Goal: Task Accomplishment & Management: Manage account settings

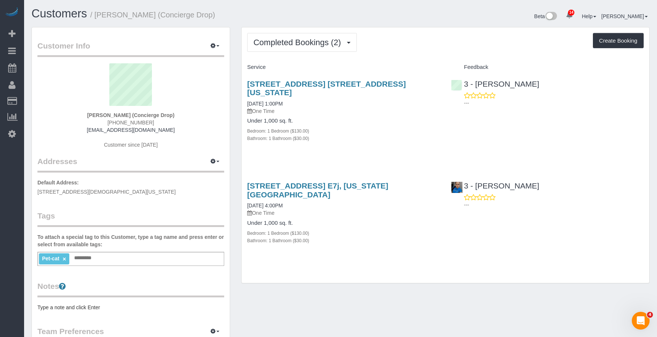
click at [396, 135] on div "Bathroom: 1 Bathroom ($30.00)" at bounding box center [343, 138] width 193 height 7
click at [302, 45] on span "Completed Bookings (2)" at bounding box center [299, 42] width 91 height 9
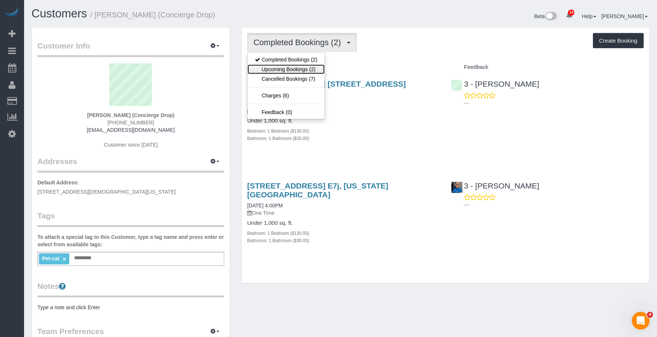
click at [301, 70] on link "Upcoming Bookings (2)" at bounding box center [286, 70] width 77 height 10
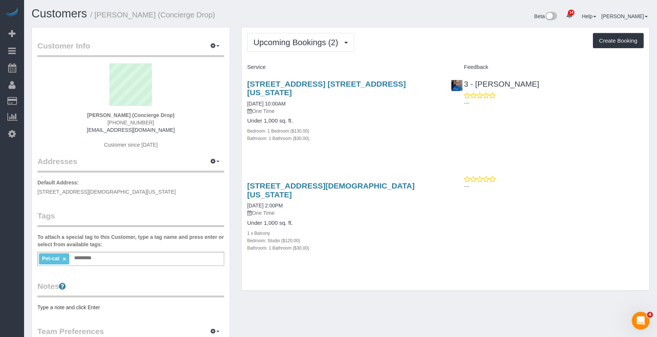
click at [434, 60] on div "Upcoming Bookings (2) Completed Bookings (2) Upcoming Bookings (2) Cancelled Bo…" at bounding box center [446, 158] width 408 height 263
click at [281, 42] on span "Upcoming Bookings (2)" at bounding box center [298, 42] width 89 height 9
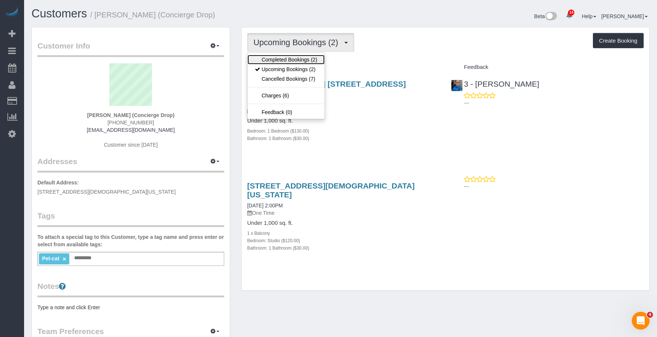
click at [284, 59] on link "Completed Bookings (2)" at bounding box center [286, 60] width 77 height 10
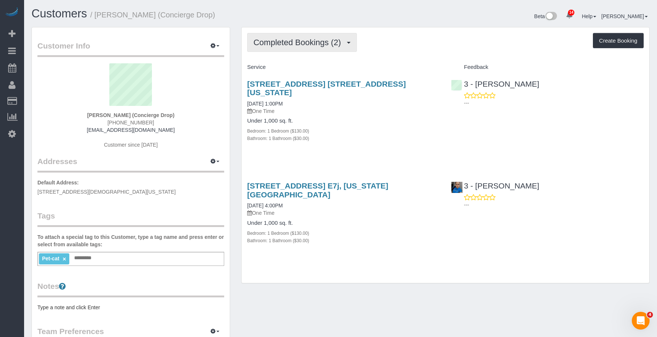
click at [296, 41] on span "Completed Bookings (2)" at bounding box center [299, 42] width 91 height 9
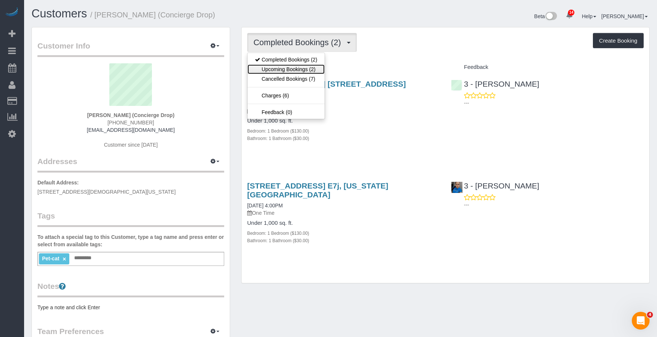
click at [279, 69] on link "Upcoming Bookings (2)" at bounding box center [286, 70] width 77 height 10
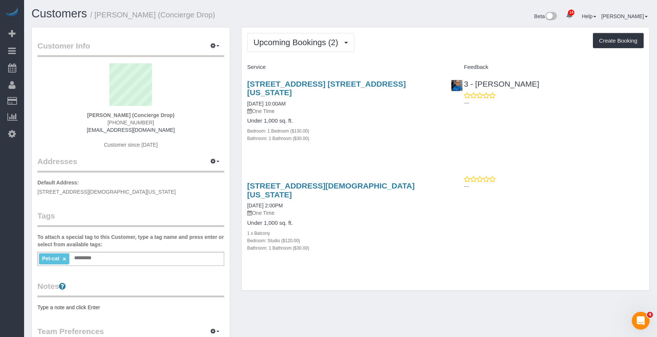
drag, startPoint x: 358, startPoint y: 136, endPoint x: 367, endPoint y: 110, distance: 28.0
click at [358, 136] on div "225 Cherry Street, Apt. 45n, New York, NY 10002 09/11/2025 10:00AM One Time Und…" at bounding box center [344, 114] width 204 height 83
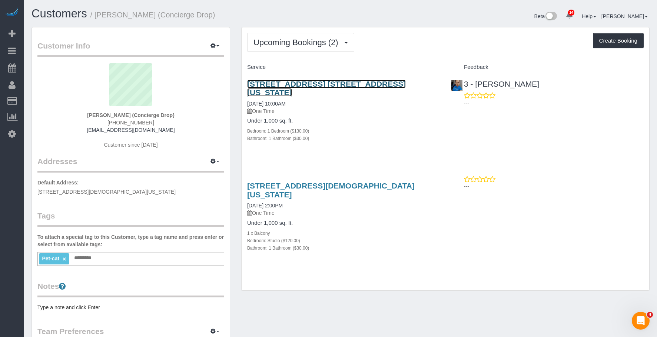
click at [378, 85] on link "225 Cherry Street, Apt. 45n, New York, NY 10002" at bounding box center [326, 88] width 159 height 17
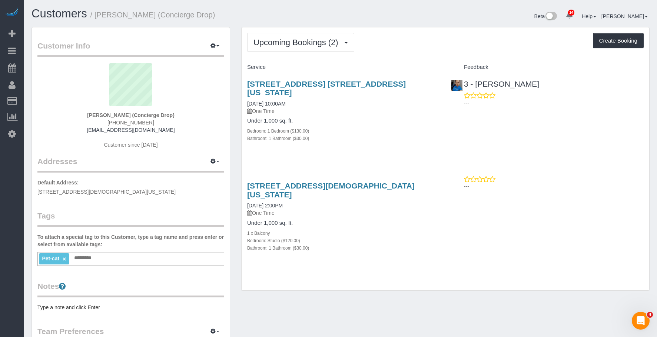
drag, startPoint x: 371, startPoint y: 218, endPoint x: 373, endPoint y: 212, distance: 6.2
click at [372, 229] on div "1 x Balcony" at bounding box center [343, 232] width 193 height 7
click at [341, 182] on link "10 Gay Street, Test, New York, NY 10014" at bounding box center [331, 190] width 168 height 17
click at [419, 135] on div "Bathroom: 1 Bathroom ($30.00)" at bounding box center [343, 138] width 193 height 7
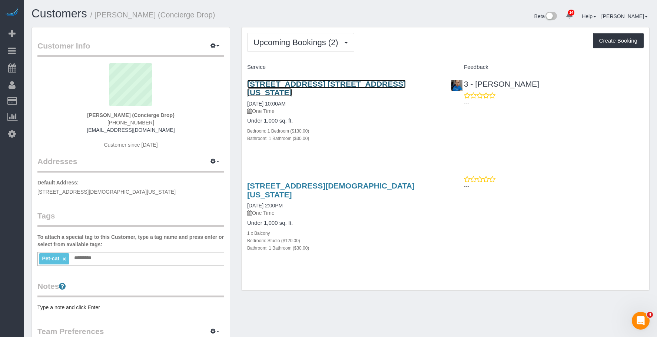
click at [370, 84] on link "225 Cherry Street, Apt. 45n, New York, NY 10002" at bounding box center [326, 88] width 159 height 17
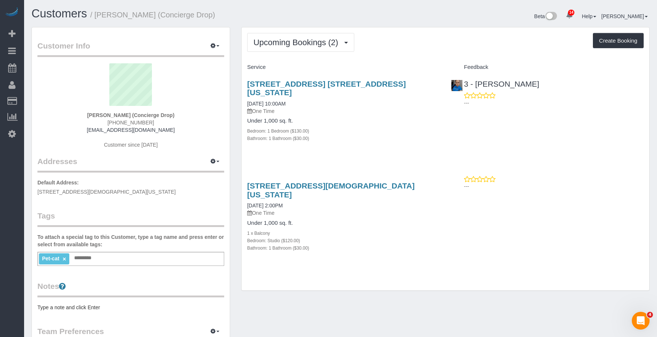
click at [391, 135] on div "Bathroom: 1 Bathroom ($30.00)" at bounding box center [343, 138] width 193 height 7
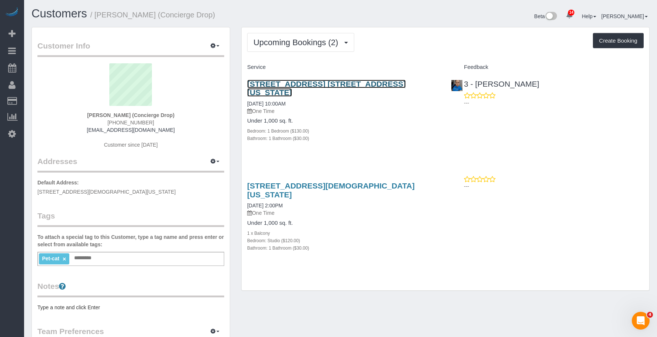
click at [406, 81] on link "225 Cherry Street, Apt. 45n, New York, NY 10002" at bounding box center [326, 88] width 159 height 17
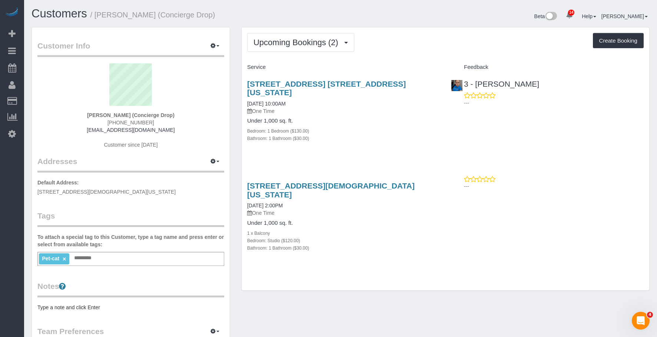
drag, startPoint x: 349, startPoint y: 136, endPoint x: 348, endPoint y: 162, distance: 26.0
click at [350, 137] on div "225 Cherry Street, Apt. 45n, New York, NY 10002 09/11/2025 10:00AM One Time Und…" at bounding box center [344, 114] width 204 height 83
click at [347, 182] on link "10 Gay Street, Test, New York, NY 10014" at bounding box center [331, 190] width 168 height 17
click at [282, 43] on span "Upcoming Bookings (2)" at bounding box center [298, 42] width 89 height 9
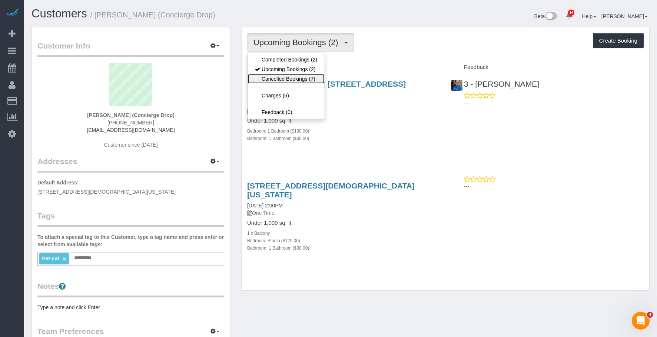
click at [286, 80] on link "Cancelled Bookings (7)" at bounding box center [286, 79] width 77 height 10
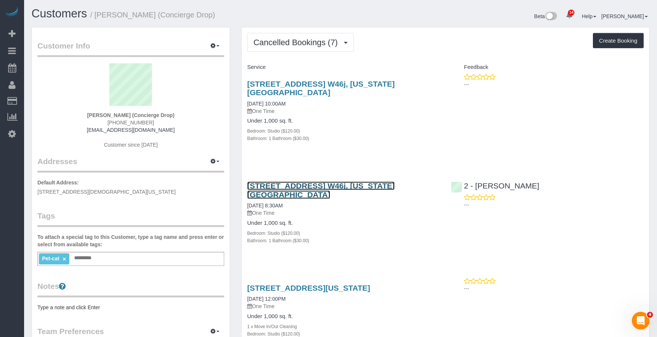
click at [389, 182] on link "626 1st Ave, Apt. W46j, New York, NY 10016" at bounding box center [321, 190] width 148 height 17
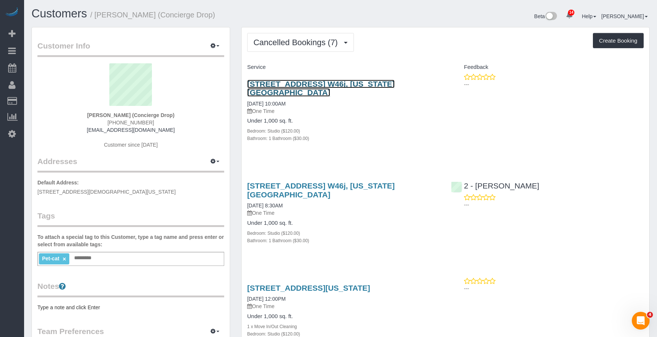
click at [356, 83] on link "626 1st Ave, Apt. W46j, New York, NY 10016" at bounding box center [321, 88] width 148 height 17
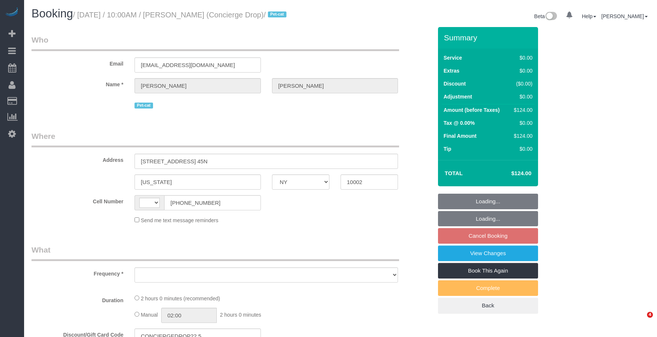
select select "NY"
select select "object:522"
select select "number:89"
select select "number:90"
select select "number:15"
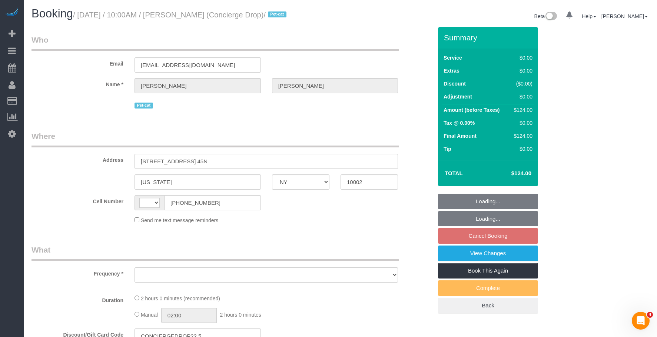
select select "number:6"
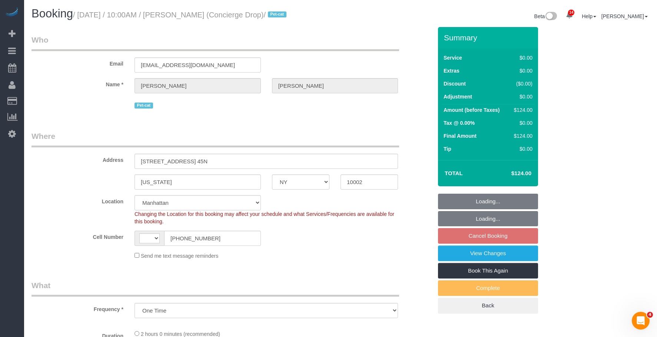
select select "string:[GEOGRAPHIC_DATA]"
select select "1"
select select "spot3"
select select "1"
select select "object:1485"
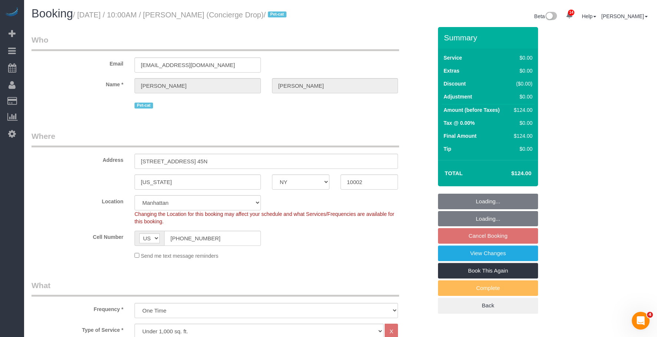
select select "string:stripe-pm_1RaQn24VGloSiKo7zeOF73Wj"
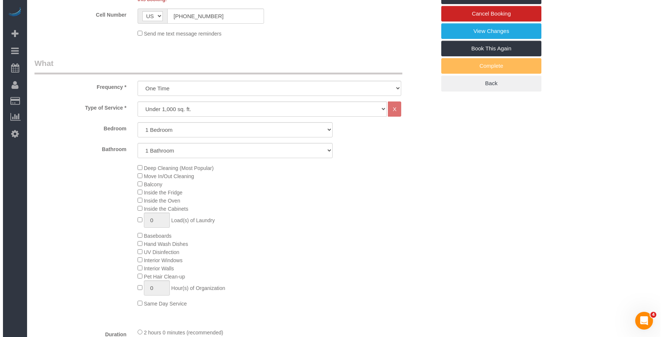
scroll to position [74, 0]
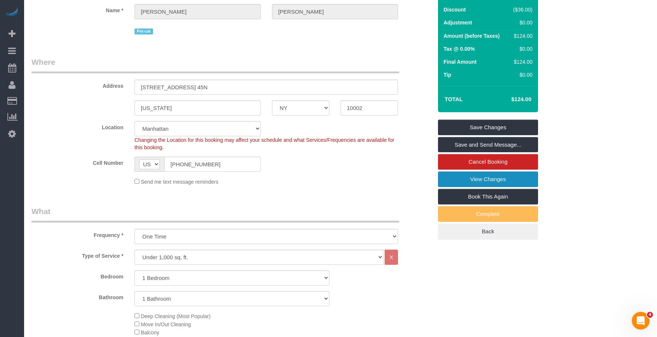
click at [453, 187] on link "View Changes" at bounding box center [488, 180] width 100 height 16
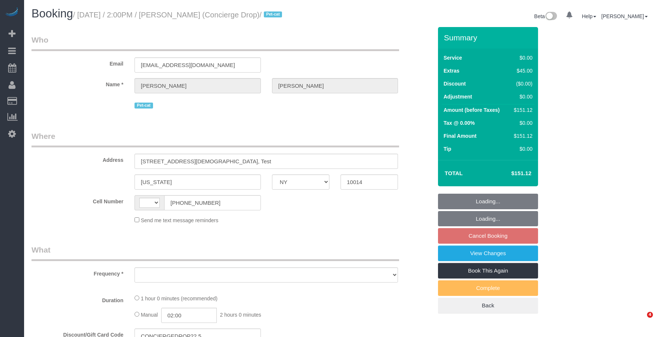
select select "NY"
select select "object:493"
select select "number:89"
select select "number:90"
select select "number:13"
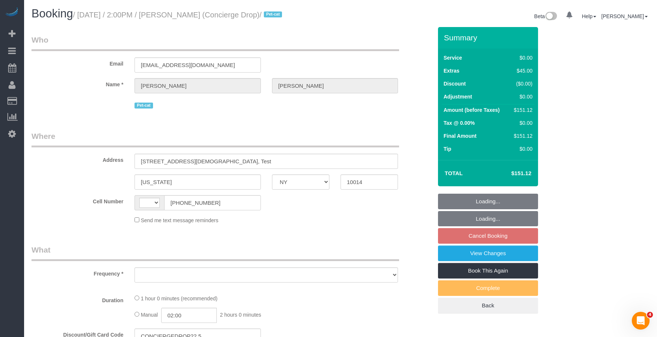
select select "number:5"
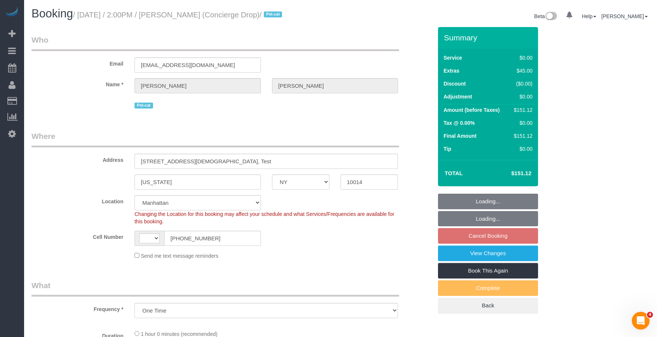
select select "object:891"
select select "string:US"
select select "string:stripe-pm_1RaQn24VGloSiKo7zeOF73Wj"
select select "spot7"
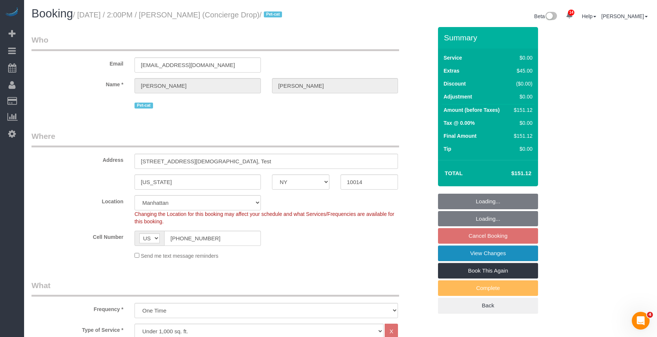
click at [470, 261] on link "View Changes" at bounding box center [488, 254] width 100 height 16
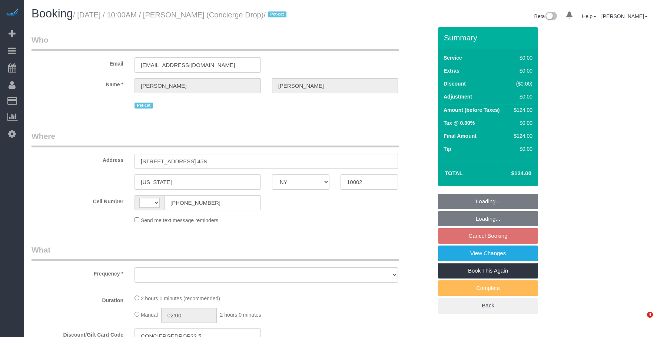
select select "NY"
select select "number:89"
select select "number:90"
select select "number:15"
select select "number:6"
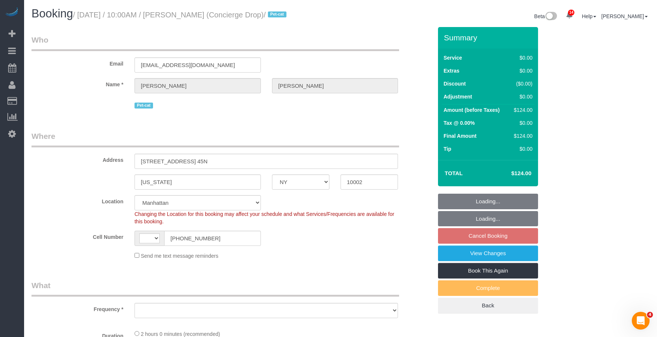
select select "string:US"
select select "object:914"
select select "string:stripe-pm_1RaQn24VGloSiKo7zeOF73Wj"
select select "1"
select select "spot3"
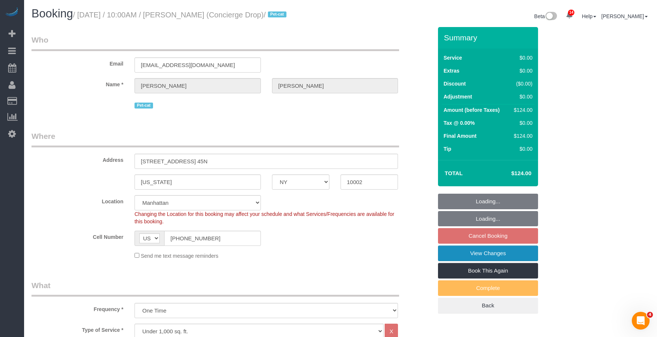
select select "object:1349"
click at [449, 261] on link "View Changes" at bounding box center [488, 254] width 100 height 16
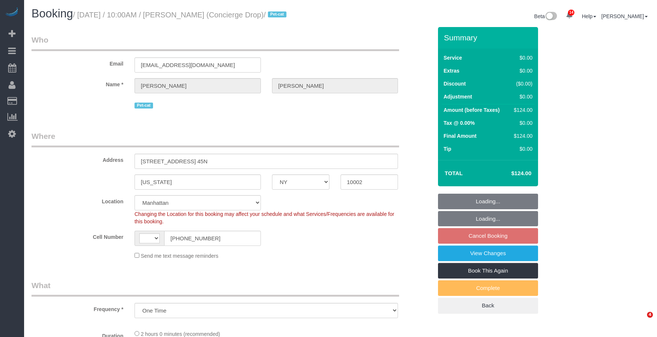
select select "NY"
select select "1"
select select "string:US"
select select "object:876"
select select "string:stripe-pm_1RaQn24VGloSiKo7zeOF73Wj"
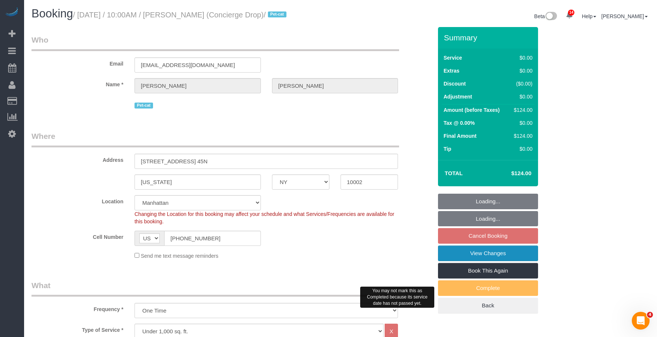
click at [479, 260] on link "View Changes" at bounding box center [488, 254] width 100 height 16
select select "spot3"
select select "number:89"
select select "number:90"
select select "number:15"
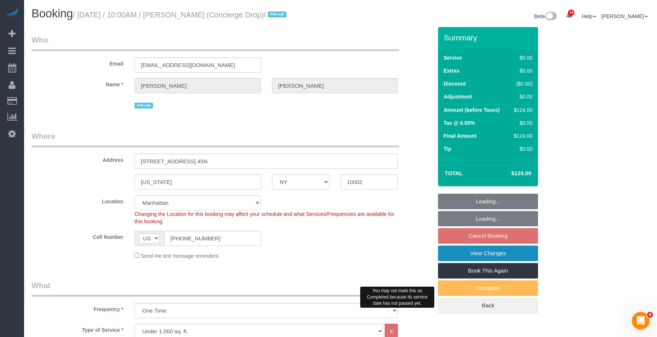
select select "number:6"
select select "1"
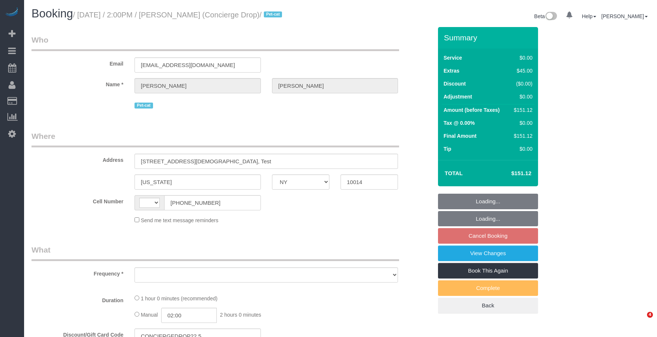
select select "NY"
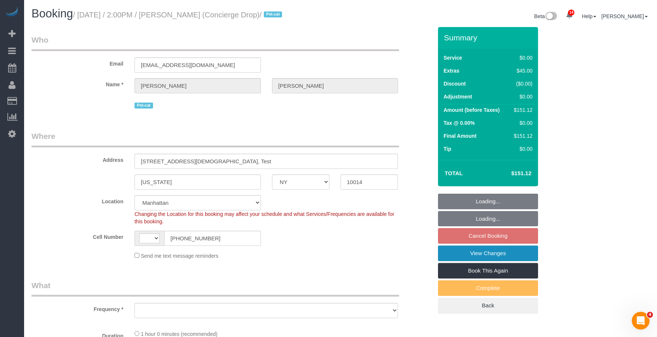
select select "string:[GEOGRAPHIC_DATA]"
select select "string:stripe-pm_1RaQn24VGloSiKo7zeOF73Wj"
select select "object:742"
select select "spot7"
select select "number:89"
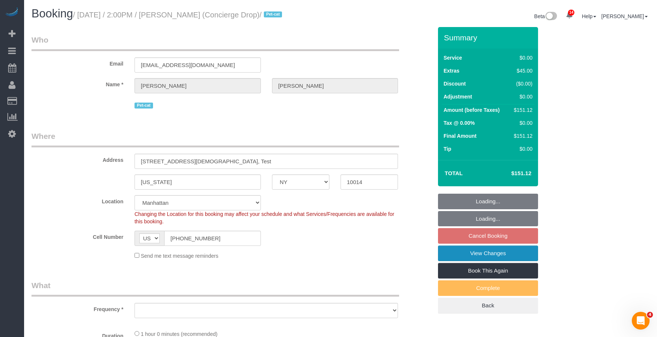
select select "number:90"
select select "number:13"
select select "number:5"
select select "object:896"
click at [477, 261] on link "View Changes" at bounding box center [488, 254] width 100 height 16
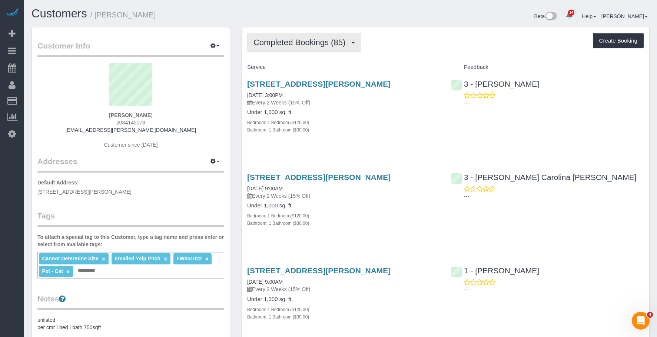
click at [328, 47] on button "Completed Bookings (85)" at bounding box center [304, 42] width 114 height 19
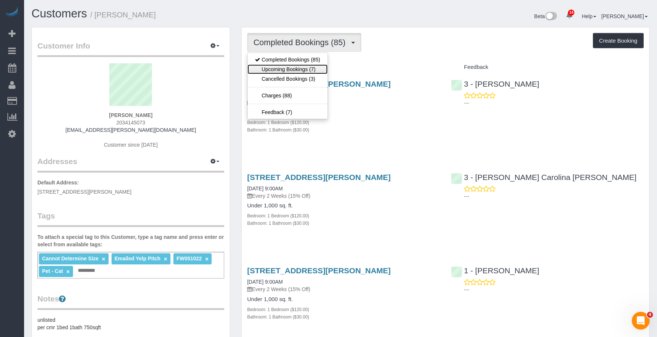
click at [306, 66] on link "Upcoming Bookings (7)" at bounding box center [288, 70] width 80 height 10
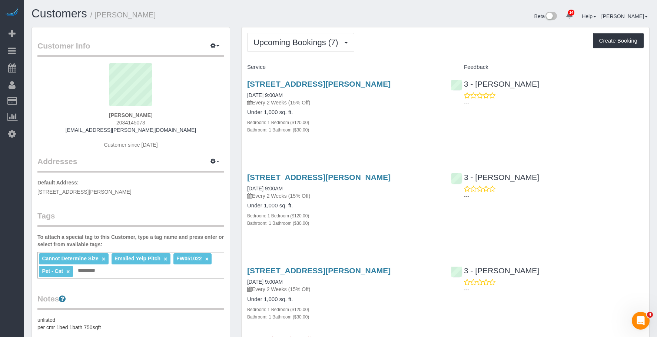
click at [394, 133] on div "Bathroom: 1 Bathroom ($30.00)" at bounding box center [343, 129] width 193 height 7
click at [379, 182] on link "28-10 Jackson Avenue, Apt.41n, Long Island City, NY 11101" at bounding box center [318, 177] width 143 height 9
click at [376, 275] on link "28-10 Jackson Avenue, Apt.41n, Long Island City, NY 11101" at bounding box center [318, 271] width 143 height 9
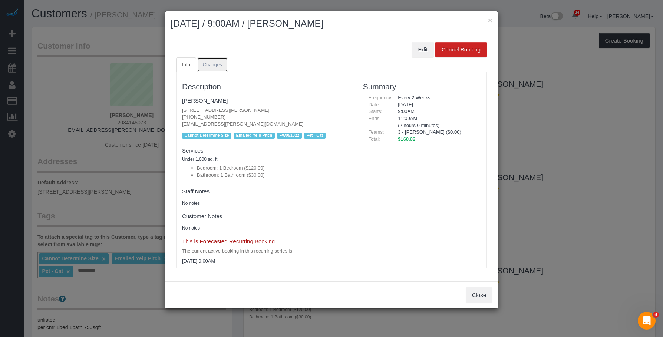
click at [223, 62] on link "Changes" at bounding box center [212, 64] width 31 height 15
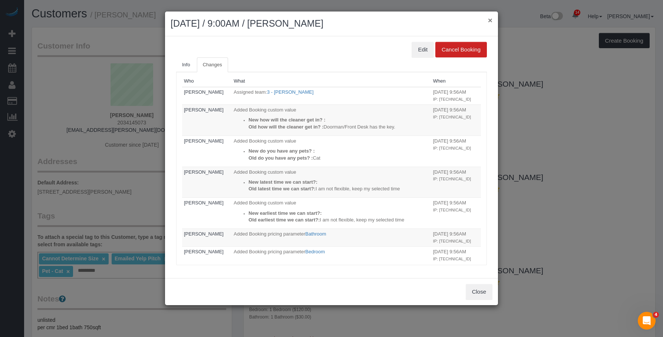
click at [492, 18] on button "×" at bounding box center [490, 20] width 4 height 8
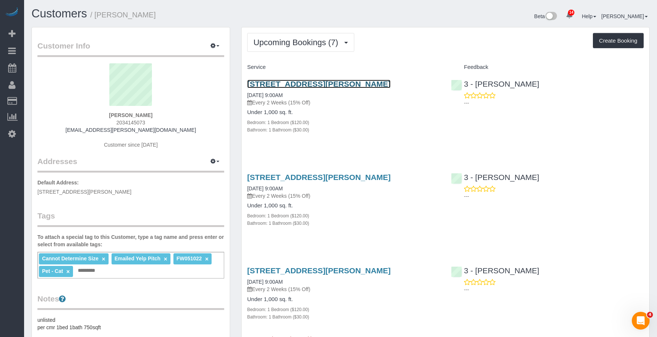
click at [362, 82] on link "28-10 Jackson Avenue, Apt.41n, Long Island City, NY 11101" at bounding box center [318, 84] width 143 height 9
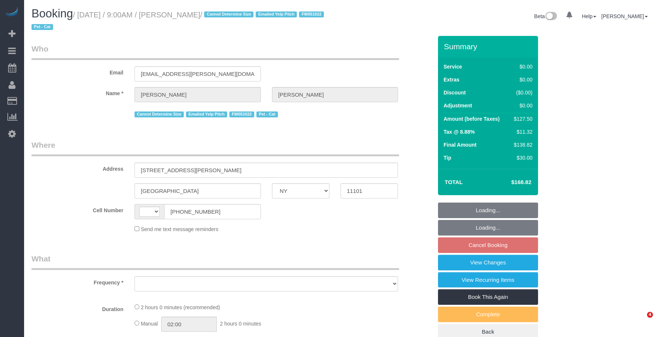
select select "NY"
select select "string:stripe-pm_1KZQUo4VGloSiKo7Qgw91wmh"
select select "1"
select select "number:89"
select select "number:90"
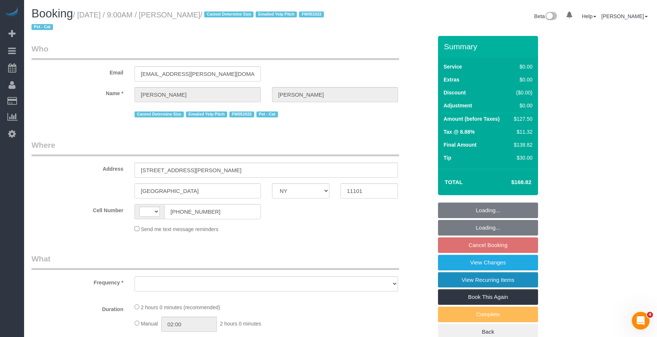
select select "number:14"
select select "number:6"
select select "string:[GEOGRAPHIC_DATA]"
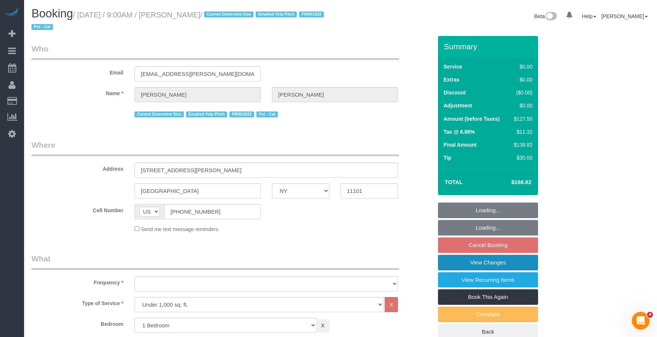
select select "object:1006"
select select "spot2"
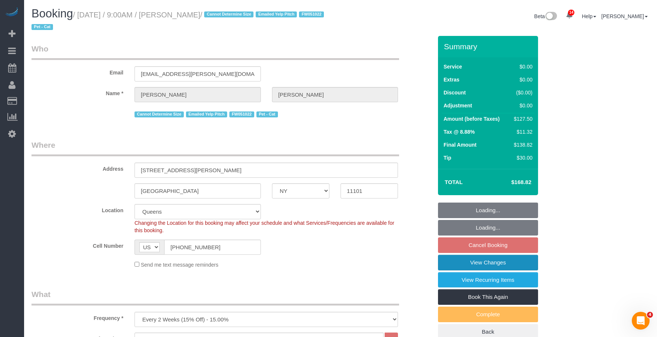
click at [490, 260] on link "View Changes" at bounding box center [488, 263] width 100 height 16
select select "object:1393"
select select "1"
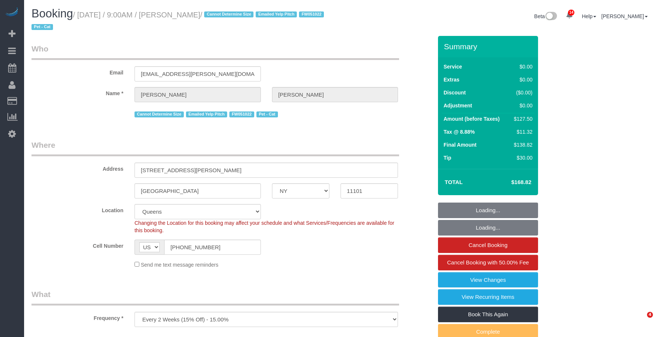
select select "NY"
select select "string:stripe-pm_1KZQUo4VGloSiKo7Qgw91wmh"
select select "spot1"
select select "number:89"
select select "number:90"
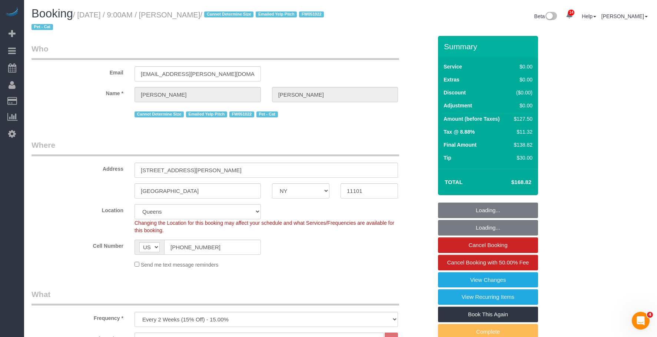
select select "number:14"
select select "number:6"
select select "1"
select select "object:1433"
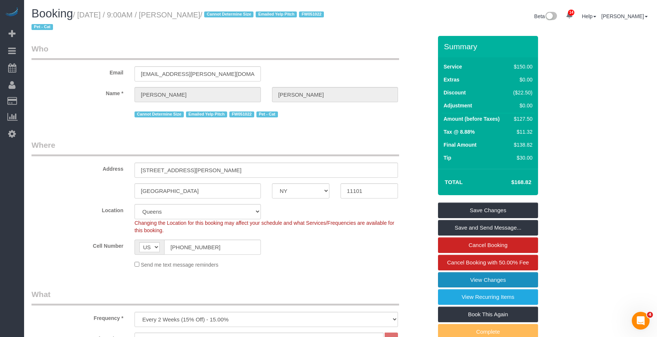
click at [520, 278] on link "View Changes" at bounding box center [488, 280] width 100 height 16
